Goal: Transaction & Acquisition: Subscribe to service/newsletter

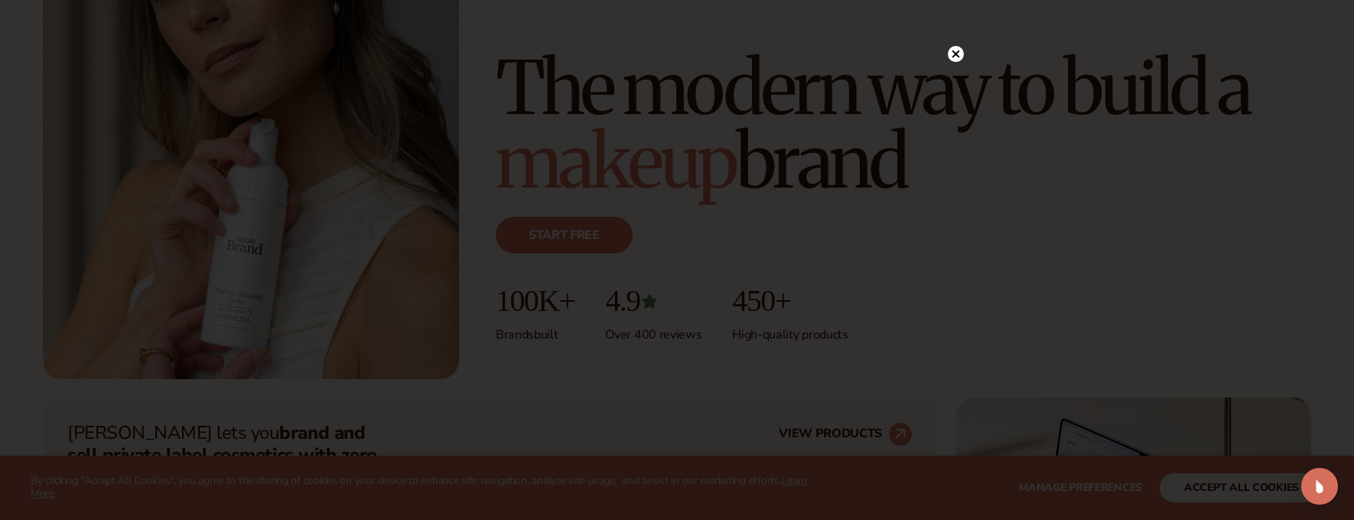
scroll to position [239, 0]
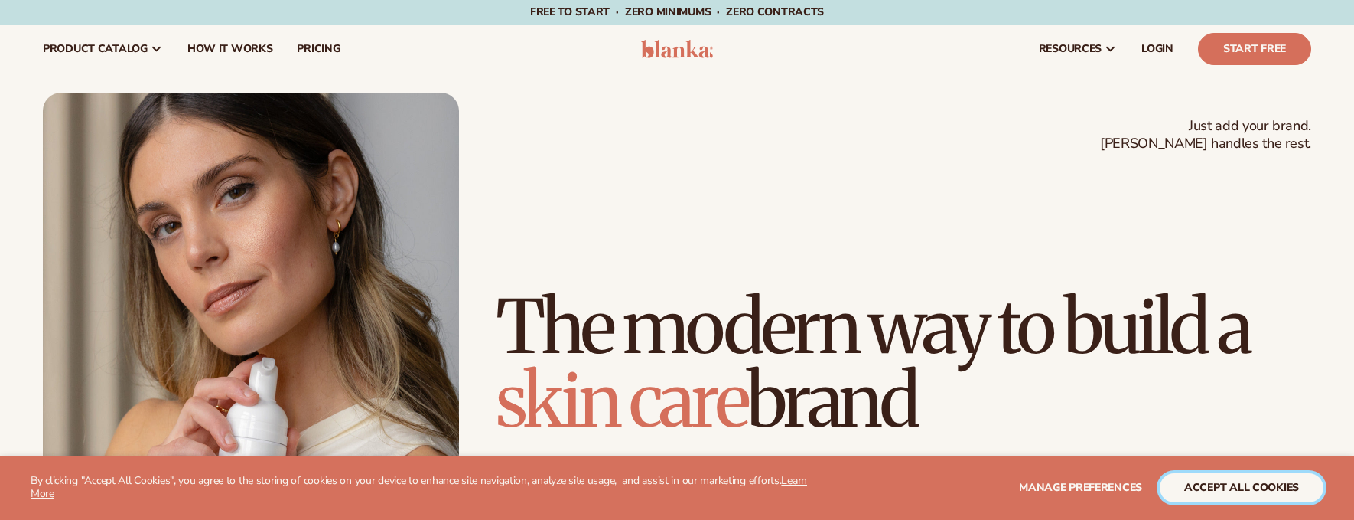
click at [1273, 483] on button "accept all cookies" at bounding box center [1242, 487] width 164 height 29
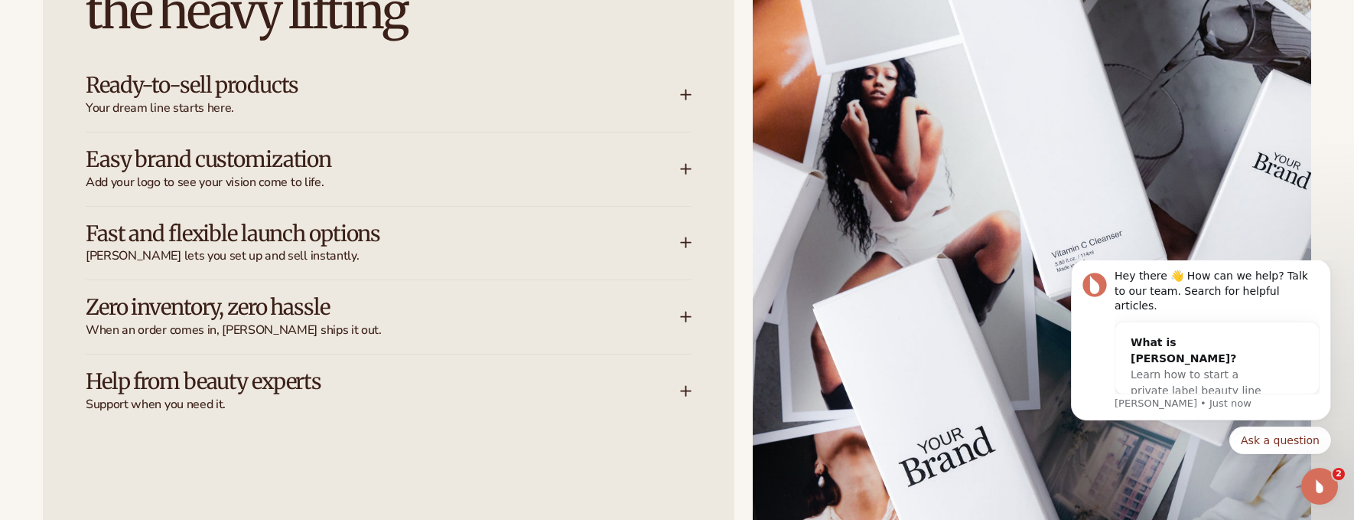
scroll to position [2134, 0]
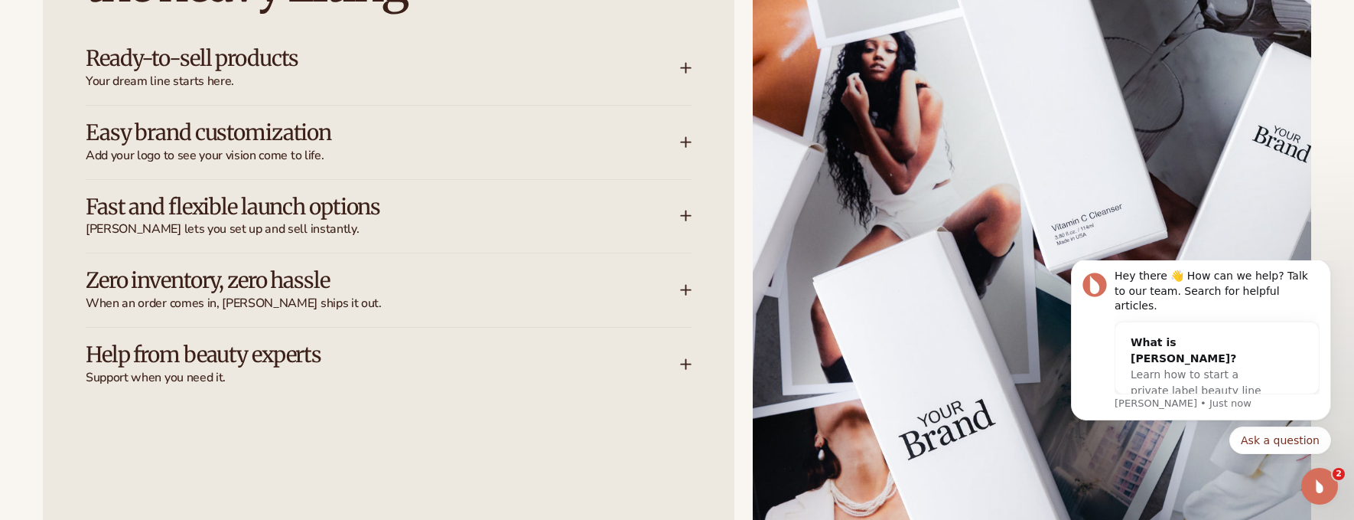
click at [223, 263] on div "Zero inventory, zero hassle When an order comes in, [PERSON_NAME] ships it out." at bounding box center [389, 289] width 606 height 73
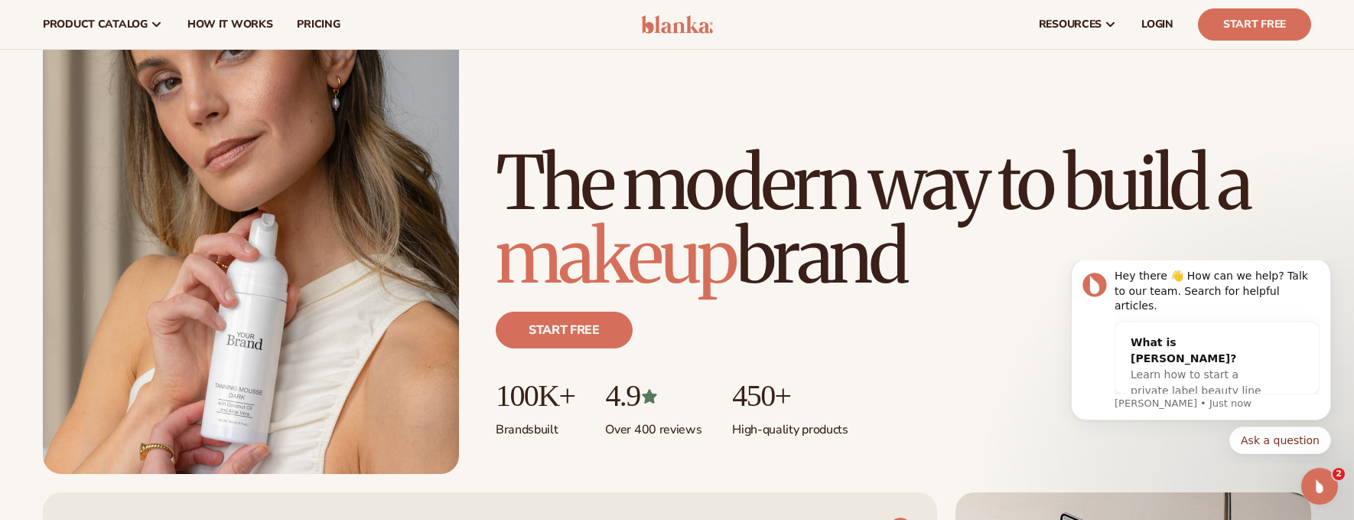
scroll to position [0, 0]
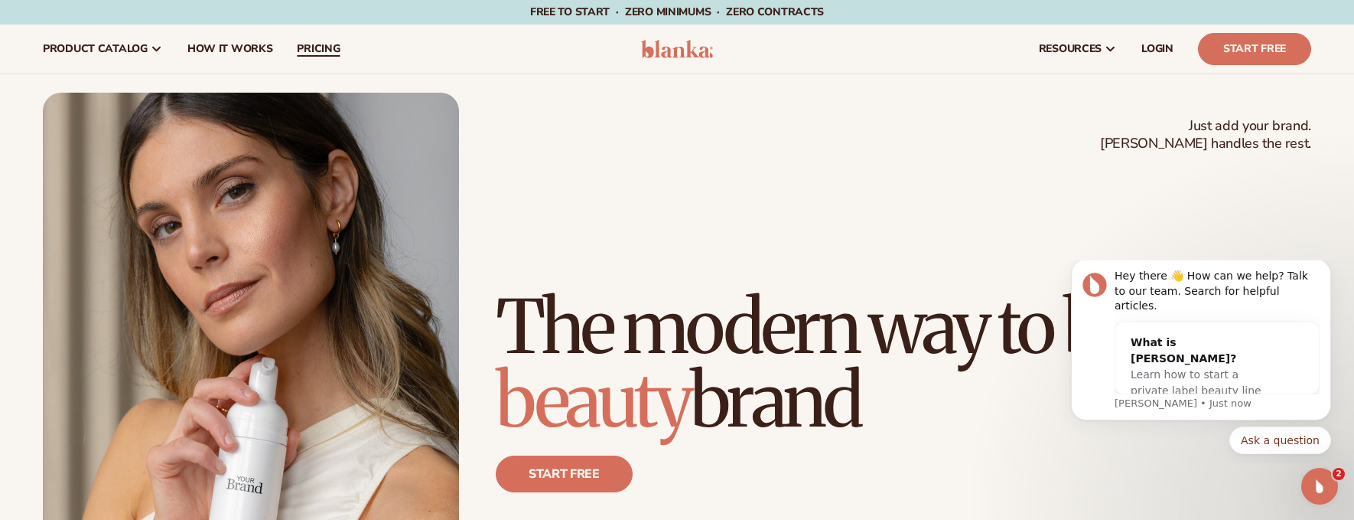
click at [297, 51] on span "pricing" at bounding box center [318, 49] width 43 height 12
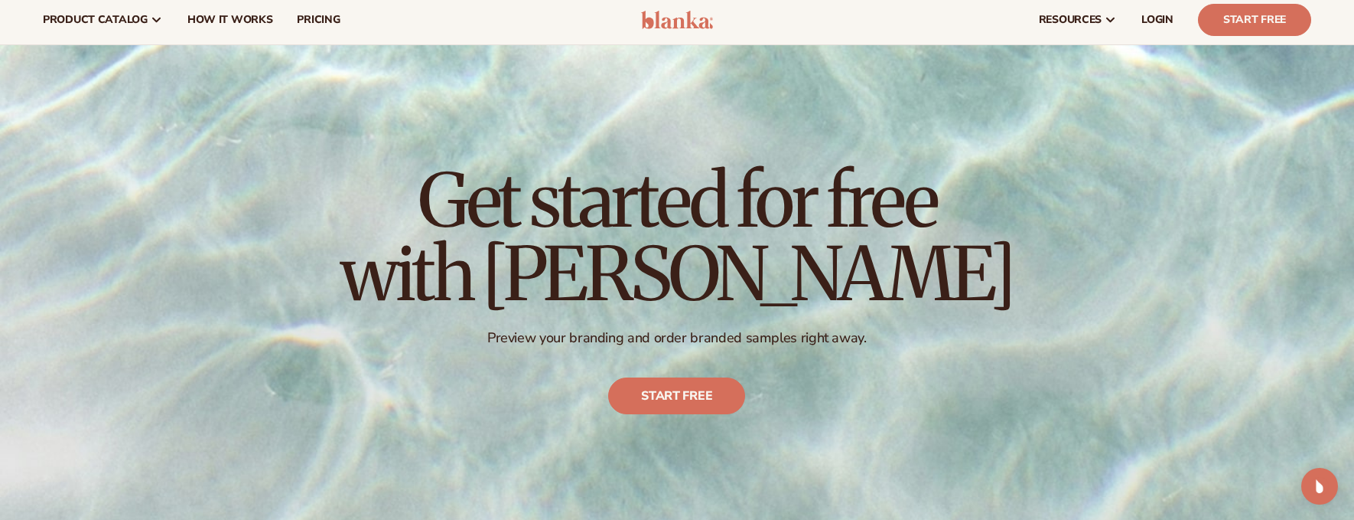
scroll to position [45, 0]
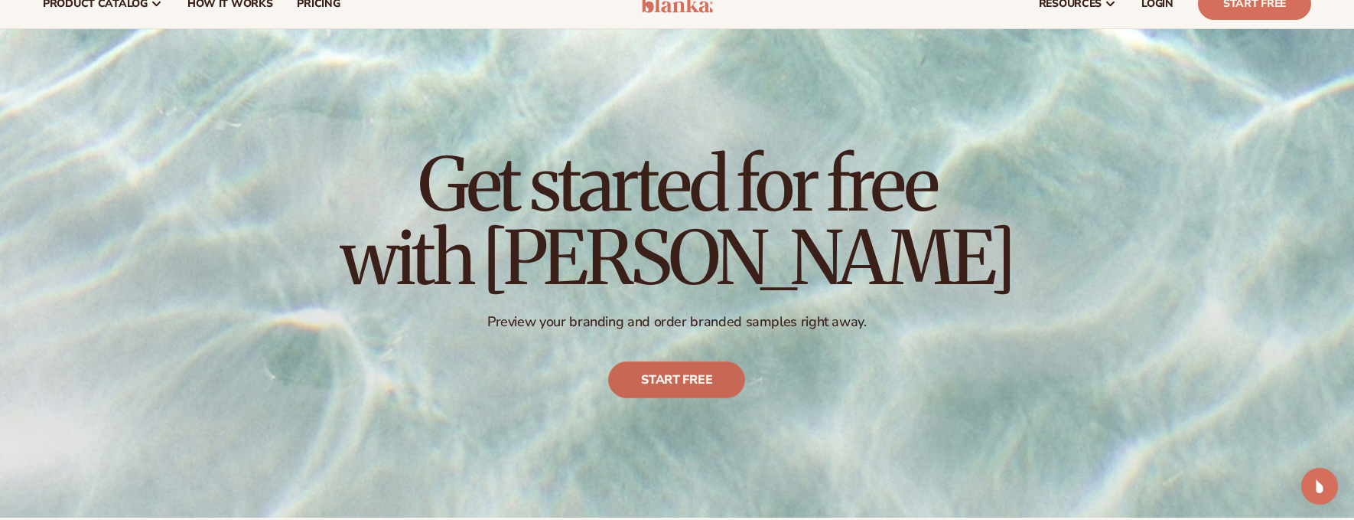
click at [655, 376] on link "Start free" at bounding box center [677, 380] width 137 height 37
